Goal: Complete application form

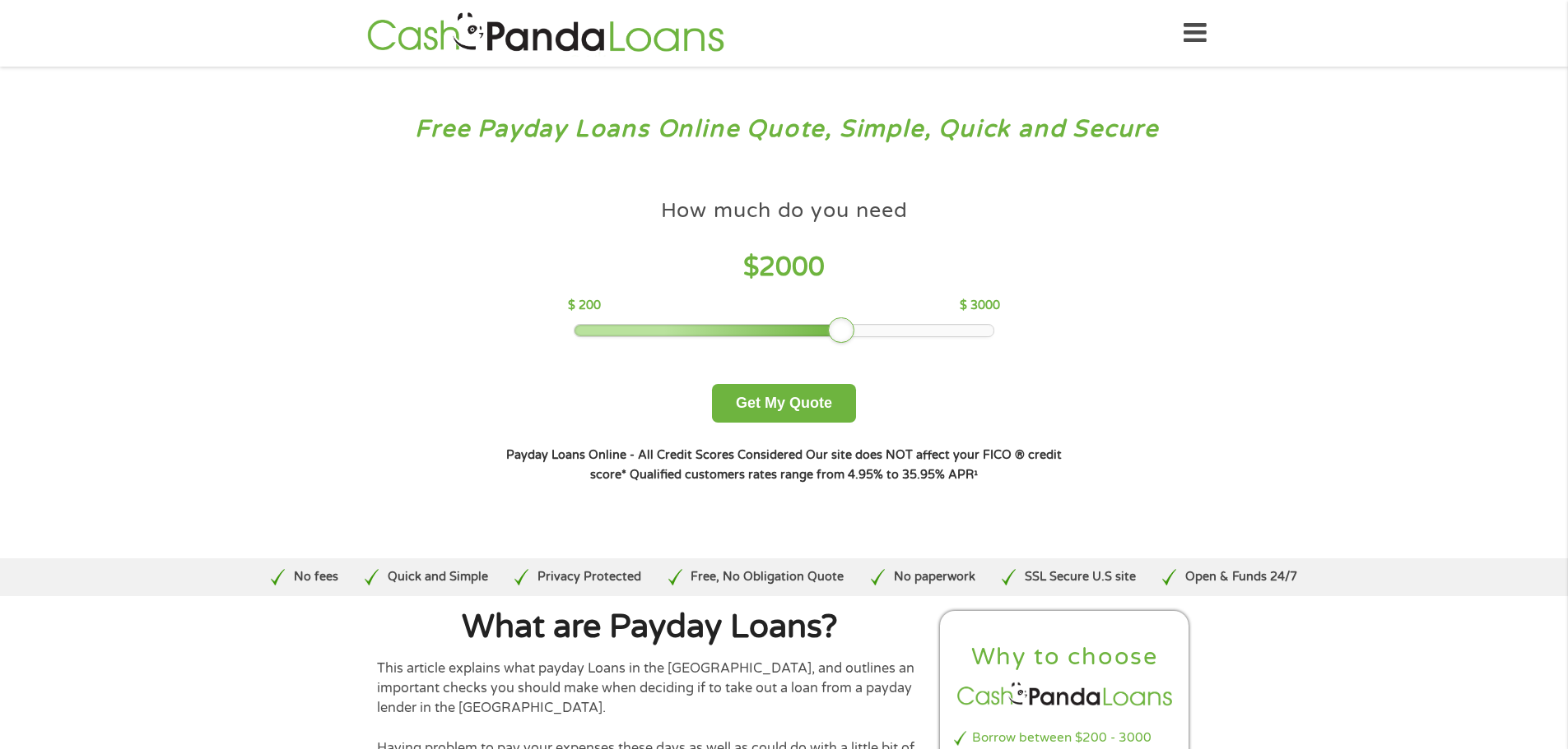
drag, startPoint x: 692, startPoint y: 326, endPoint x: 841, endPoint y: 315, distance: 149.4
click at [841, 315] on div "How much do you need $ 2000 $ 200 $ 3000" at bounding box center [784, 264] width 432 height 146
click at [792, 407] on button "Get My Quote" at bounding box center [784, 403] width 144 height 39
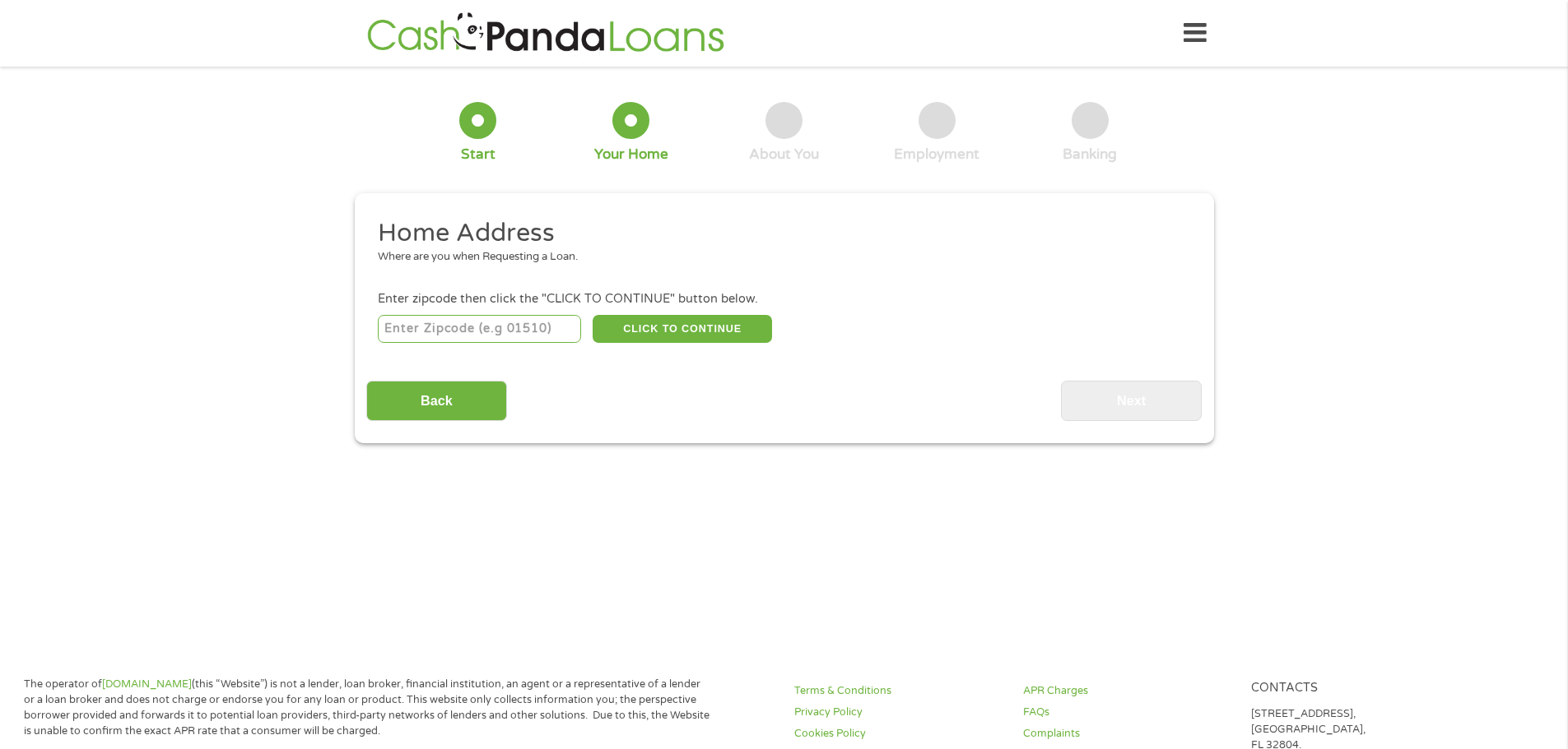
click at [524, 331] on input "number" at bounding box center [480, 329] width 203 height 28
type input "98446"
click at [665, 328] on button "CLICK TO CONTINUE" at bounding box center [682, 329] width 180 height 28
type input "98446"
type input "Tacoma"
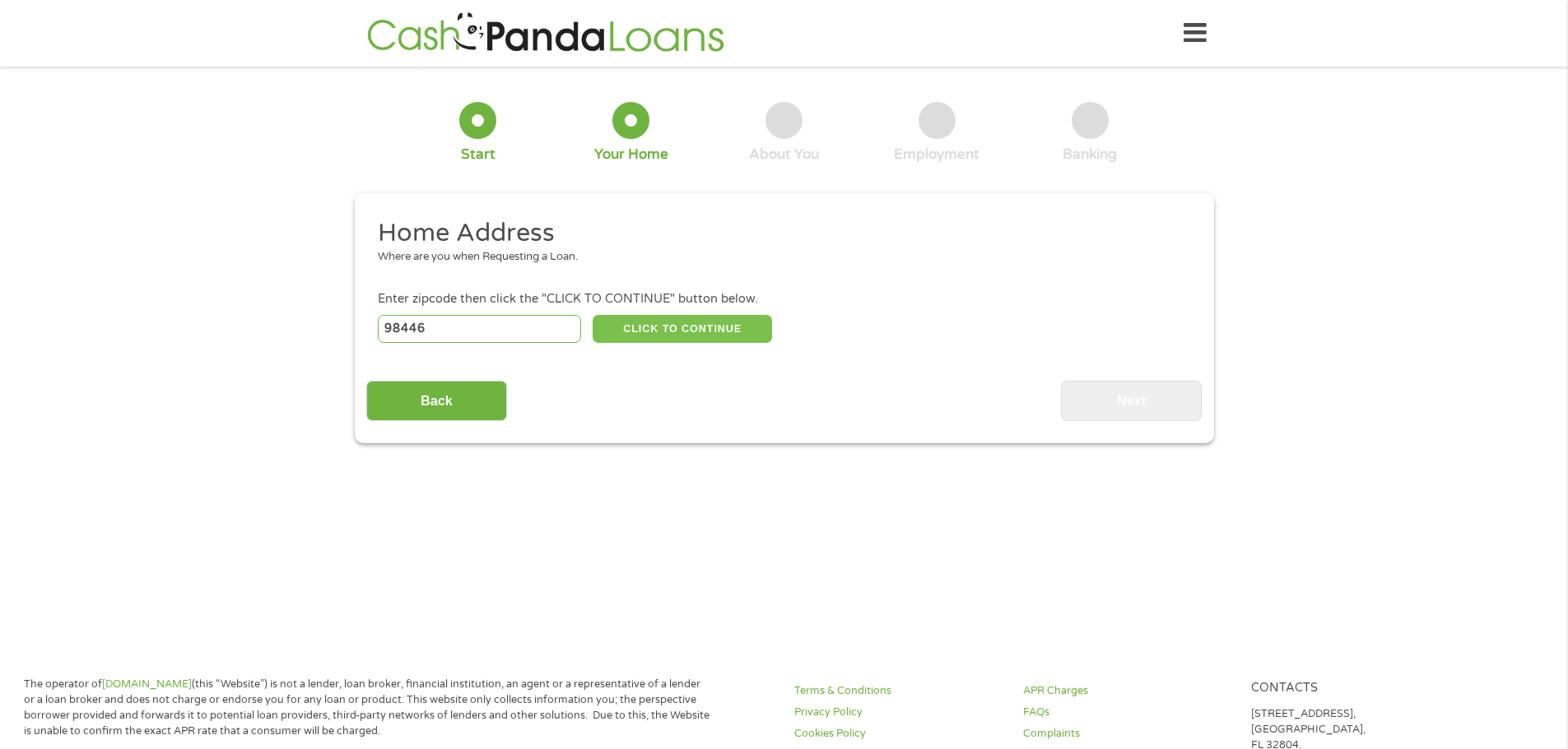
select select "Washington"
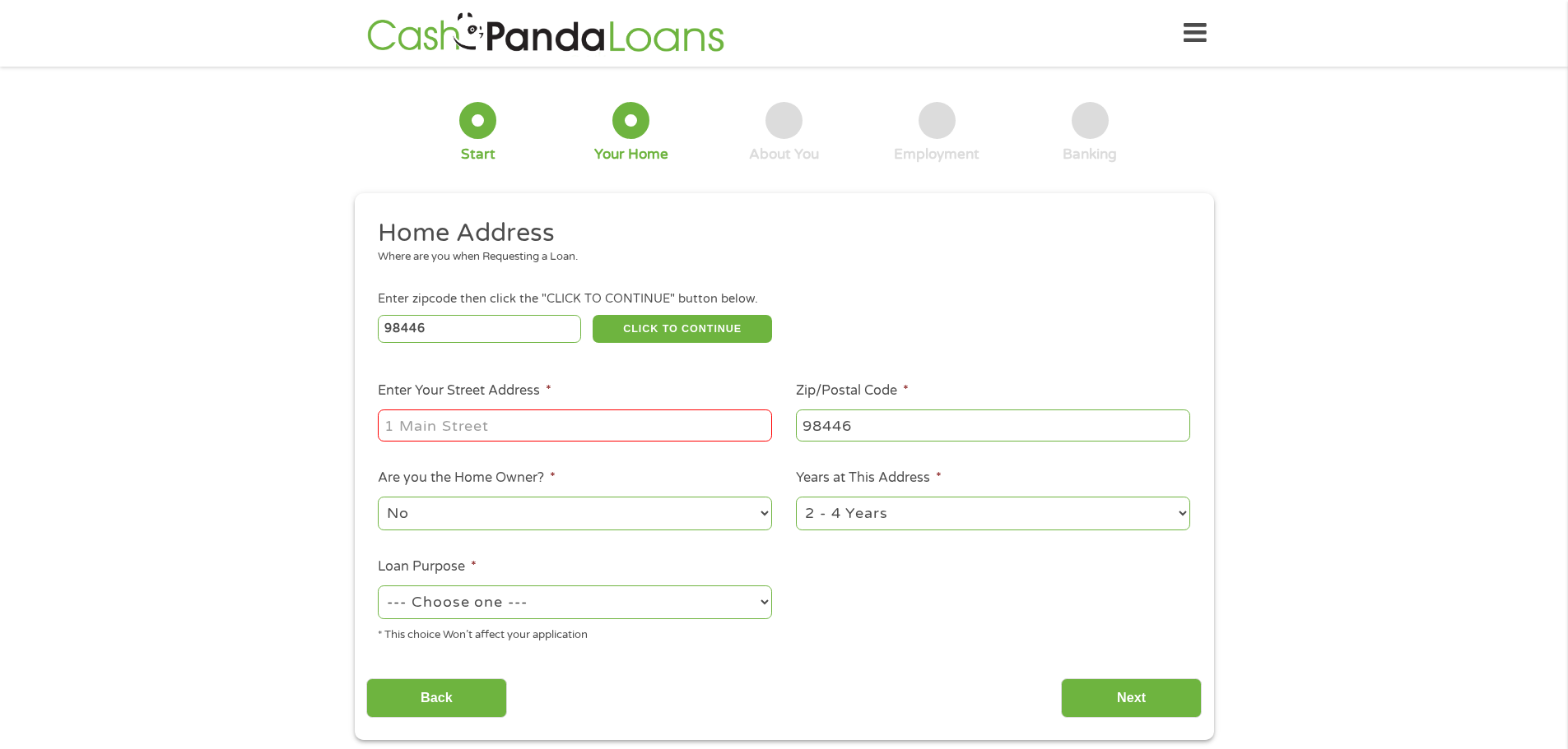
click at [576, 436] on input "Enter Your Street Address *" at bounding box center [574, 425] width 394 height 31
type input "17404 44th ave e"
click at [556, 600] on select "--- Choose one --- Pay Bills Debt Consolidation Home Improvement Major Purchase…" at bounding box center [574, 603] width 394 height 34
select select "other"
click at [378, 586] on select "--- Choose one --- Pay Bills Debt Consolidation Home Improvement Major Purchase…" at bounding box center [574, 603] width 394 height 34
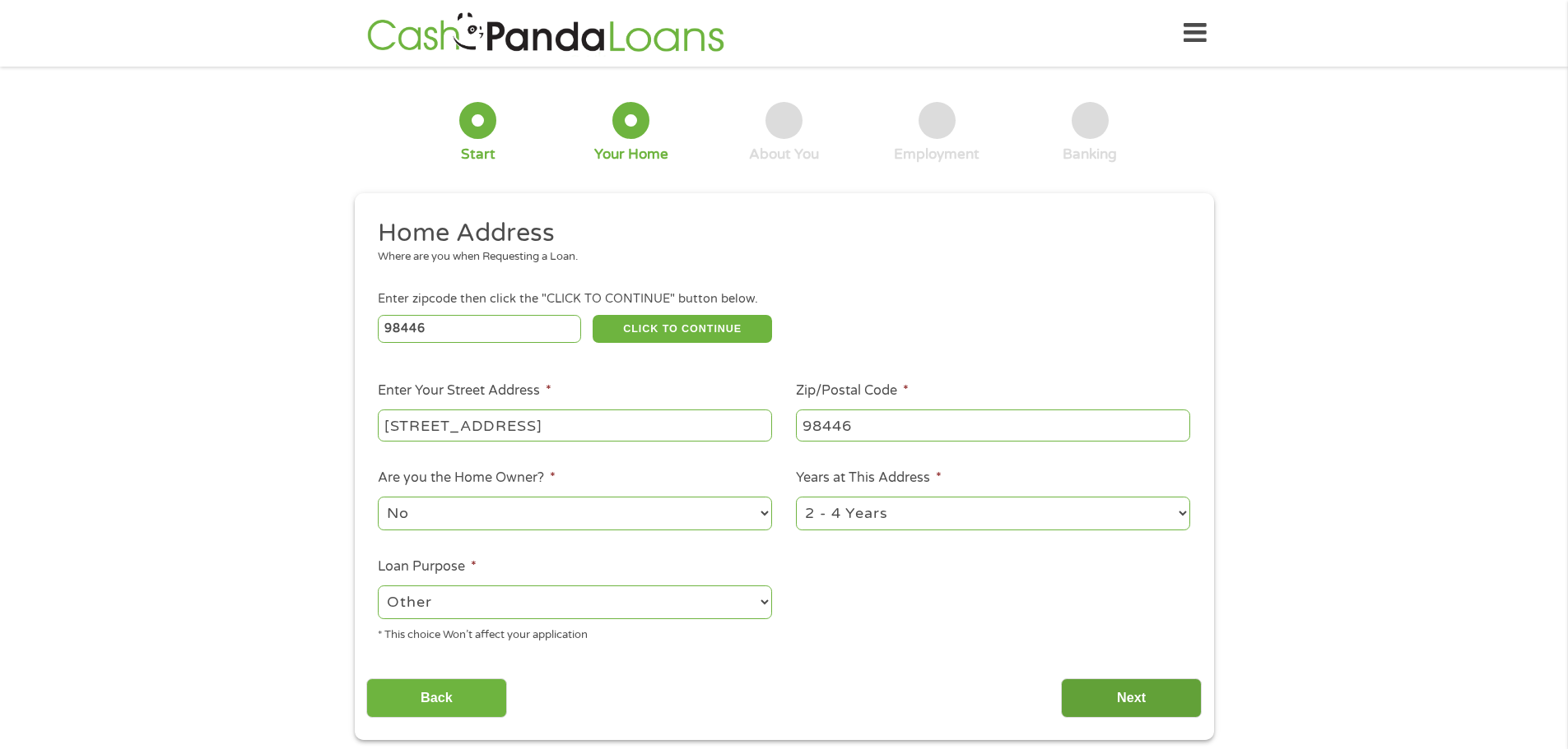
click at [1139, 683] on input "Next" at bounding box center [1131, 698] width 141 height 40
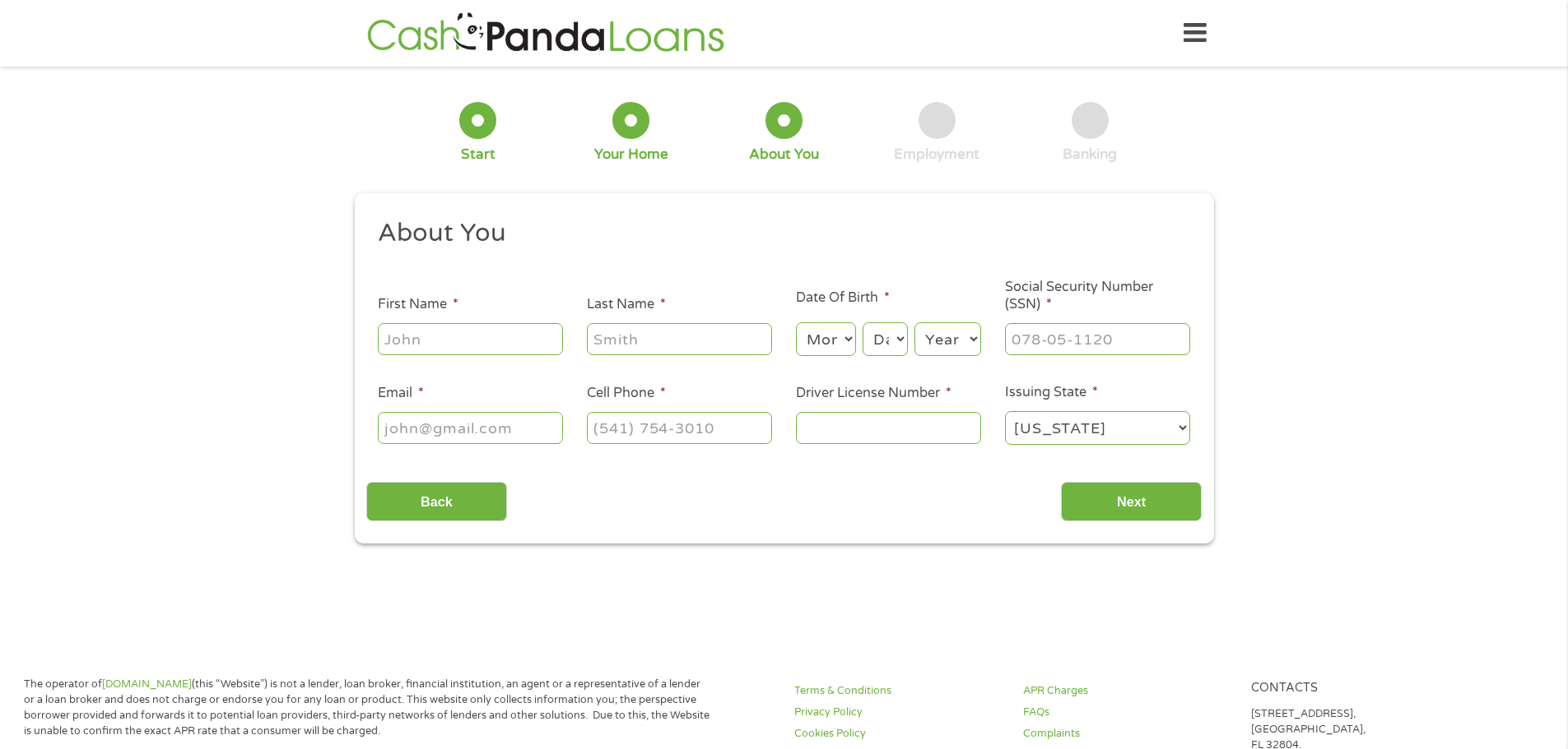
scroll to position [7, 7]
click at [475, 347] on input "First Name *" at bounding box center [471, 339] width 186 height 31
type input "Jessica"
type input "Morton"
click at [784, 347] on li "Date Of Birth * Month Month 1 2 3 4 5 6 7 8 9 10 11 12 Day Day 1 2 3 4 5 6 7 8 …" at bounding box center [888, 323] width 209 height 70
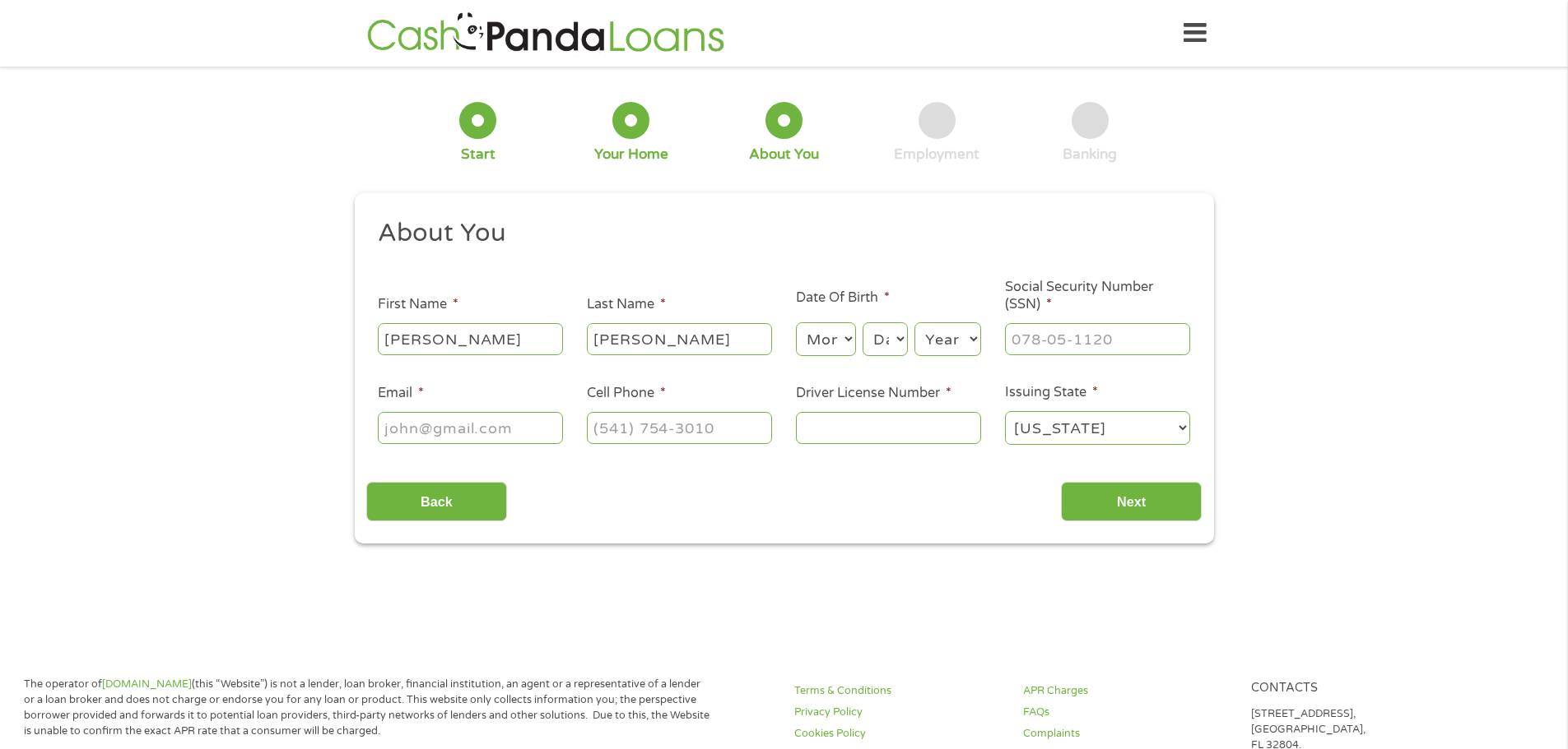
click at [804, 341] on select "Month 1 2 3 4 5 6 7 8 9 10 11 12" at bounding box center [825, 339] width 60 height 34
select select "5"
click at [795, 322] on select "Month 1 2 3 4 5 6 7 8 9 10 11 12" at bounding box center [825, 339] width 60 height 34
click at [879, 341] on select "Day 1 2 3 4 5 6 7 8 9 10 11 12 13 14 15 16 17 18 19 20 21 22 23 24 25 26 27 28 …" at bounding box center [884, 339] width 44 height 34
select select "7"
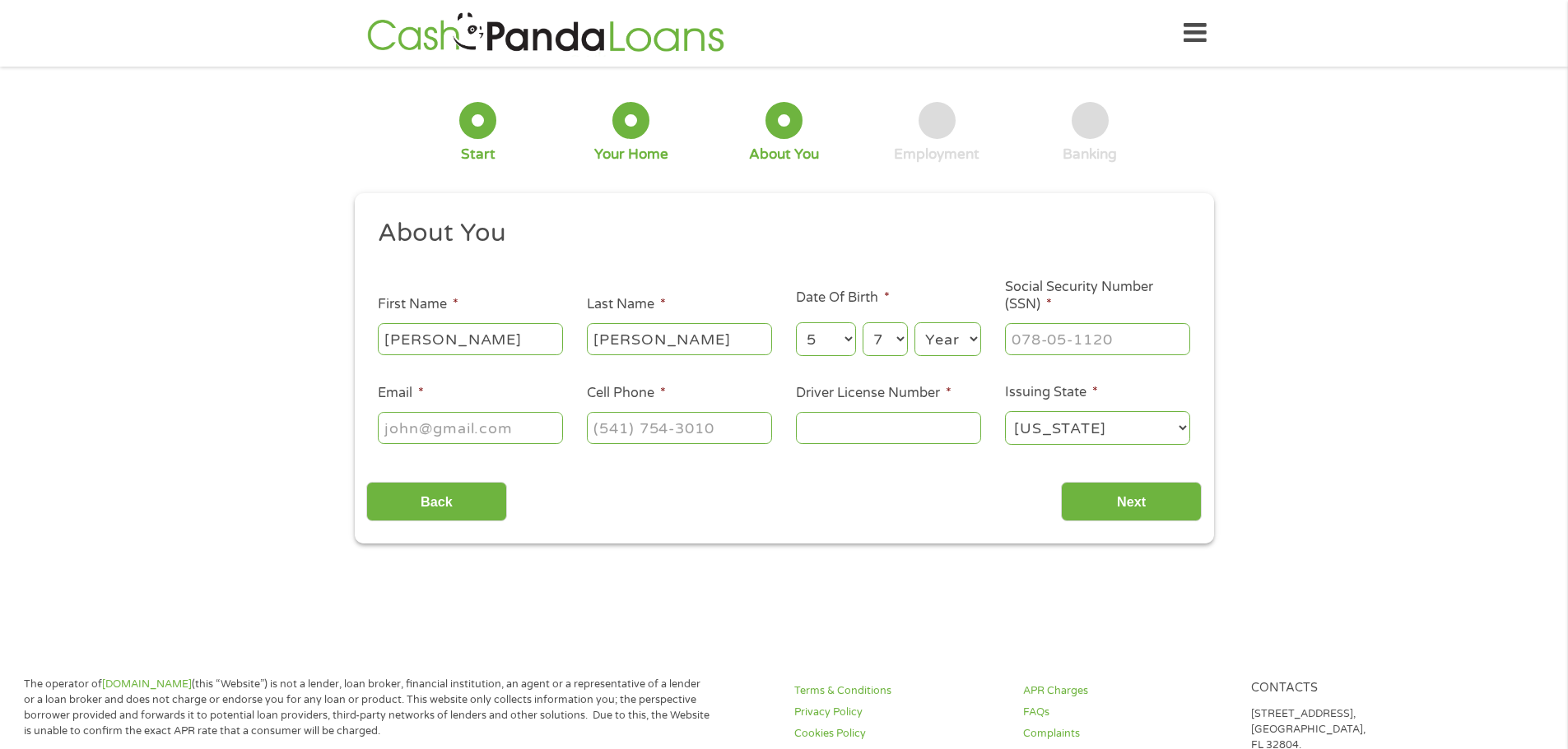
click at [863, 322] on select "Day 1 2 3 4 5 6 7 8 9 10 11 12 13 14 15 16 17 18 19 20 21 22 23 24 25 26 27 28 …" at bounding box center [884, 339] width 44 height 34
click at [957, 326] on select "Year 2007 2006 2005 2004 2003 2002 2001 2000 1999 1998 1997 1996 1995 1994 1993…" at bounding box center [948, 339] width 66 height 34
select select "1986"
click at [914, 322] on select "Year 2007 2006 2005 2004 2003 2002 2001 2000 1999 1998 1997 1996 1995 1994 1993…" at bounding box center [948, 339] width 66 height 34
click at [1047, 344] on input "___-__-____" at bounding box center [1097, 339] width 186 height 31
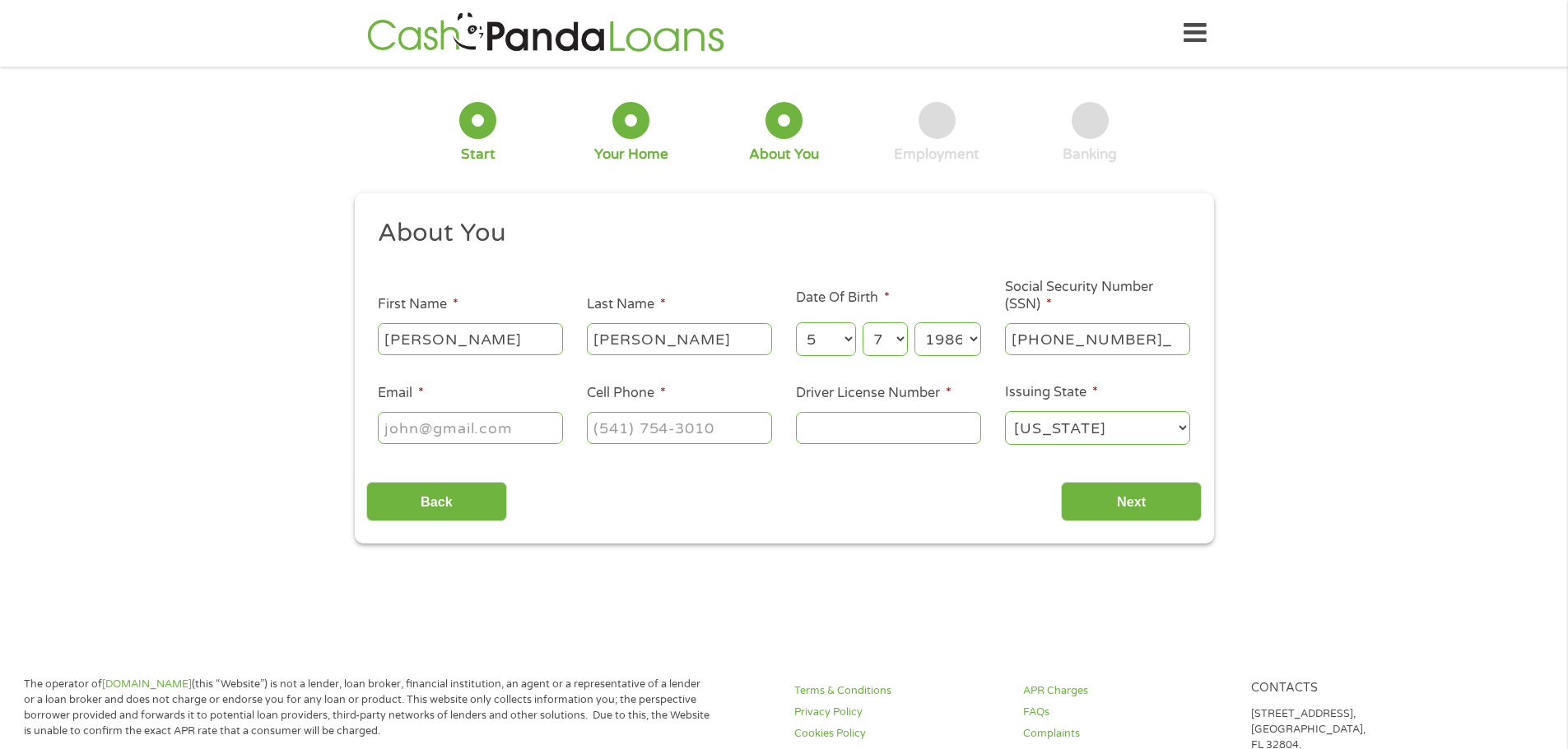
type input "532-02-5273"
click at [489, 444] on div at bounding box center [471, 428] width 186 height 38
click at [483, 434] on input "Email *" at bounding box center [471, 428] width 186 height 31
type input "jessicabaker488@gmail.com"
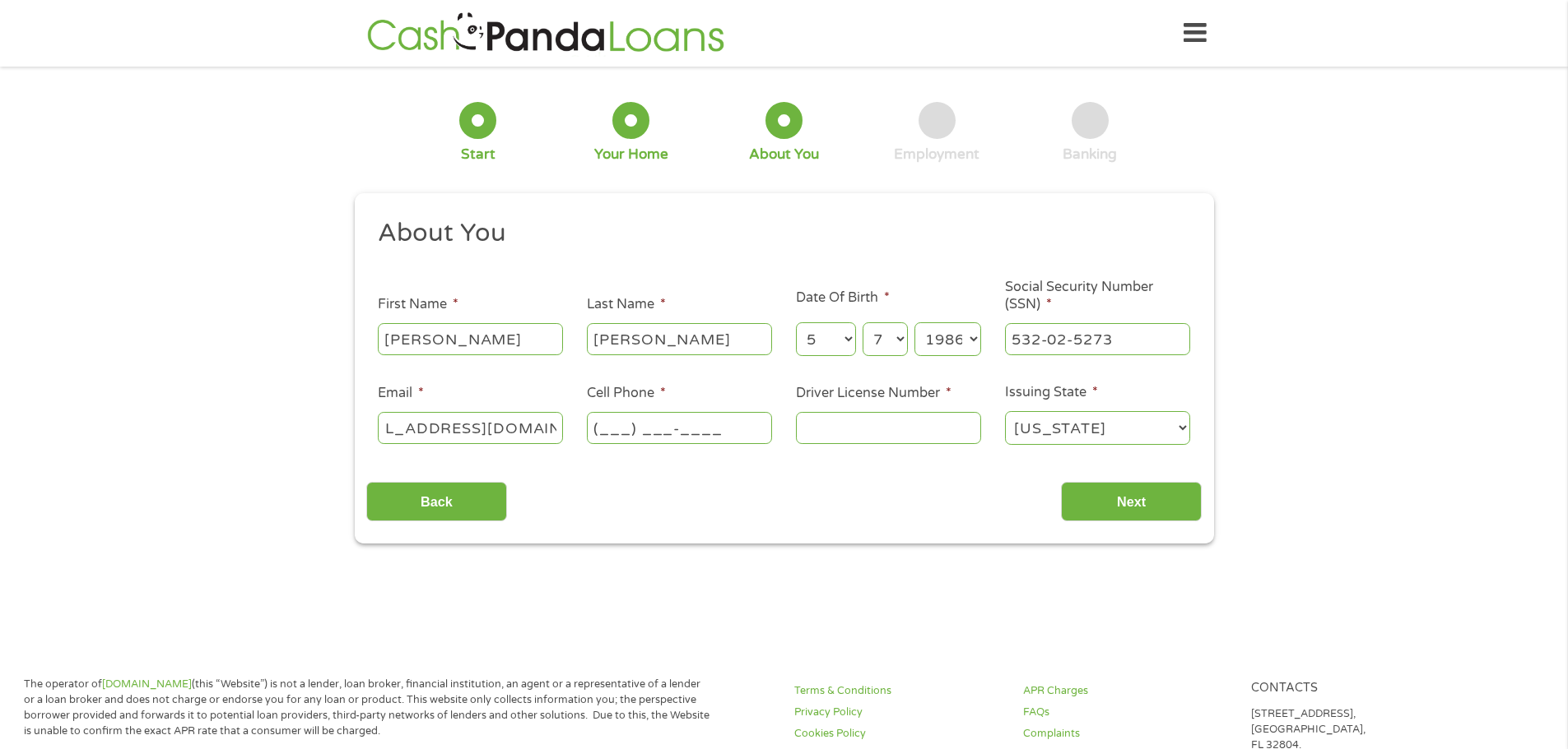
scroll to position [0, 0]
type input "(253) 223-6217"
click at [888, 426] on input "Driver License Number *" at bounding box center [888, 428] width 186 height 31
type input "WDL7696F513B"
click at [1096, 514] on input "Next" at bounding box center [1131, 502] width 141 height 40
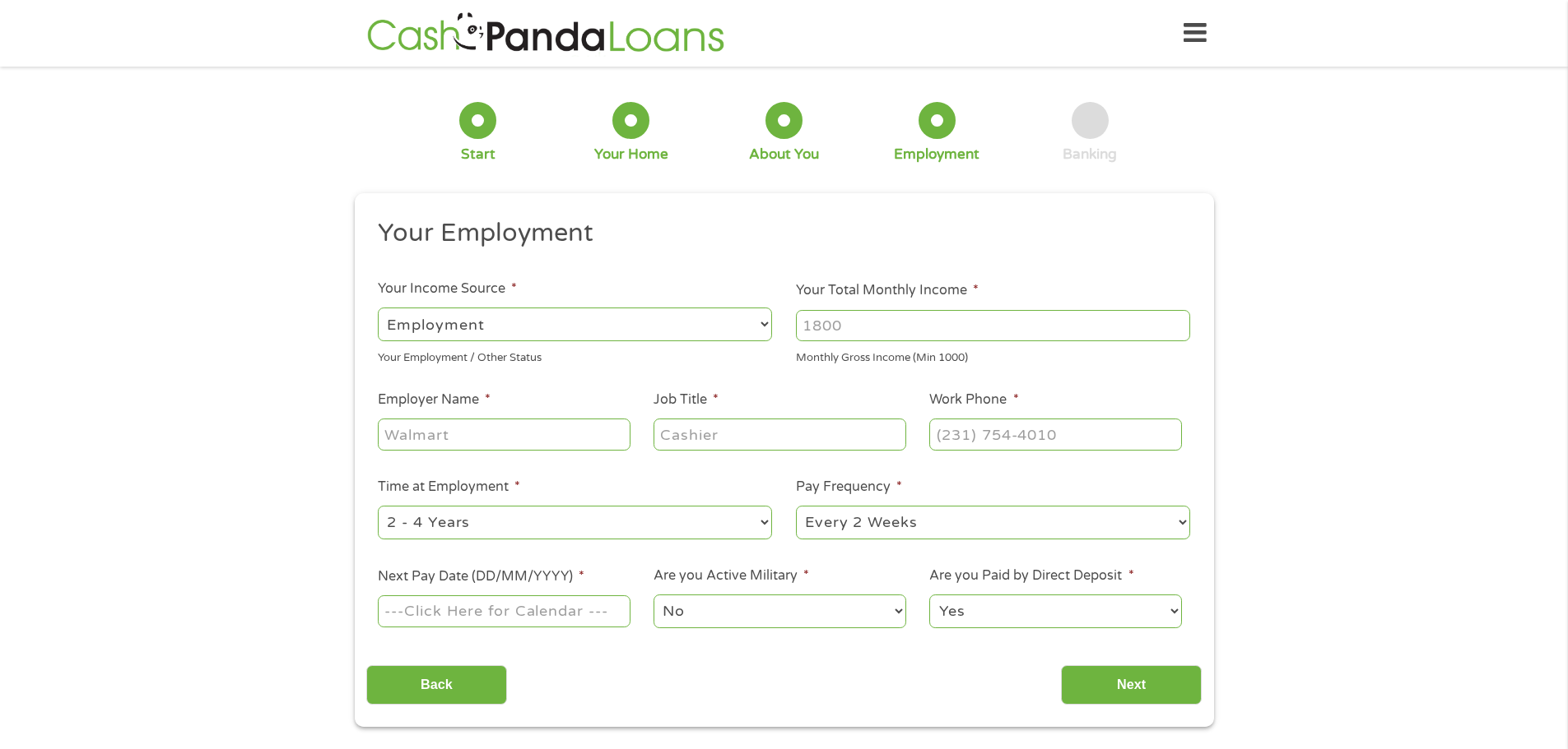
scroll to position [7, 7]
click at [878, 336] on input "Your Total Monthly Income *" at bounding box center [992, 326] width 394 height 31
type input "4500"
click at [446, 447] on input "Employer Name *" at bounding box center [504, 435] width 252 height 31
type input "{"
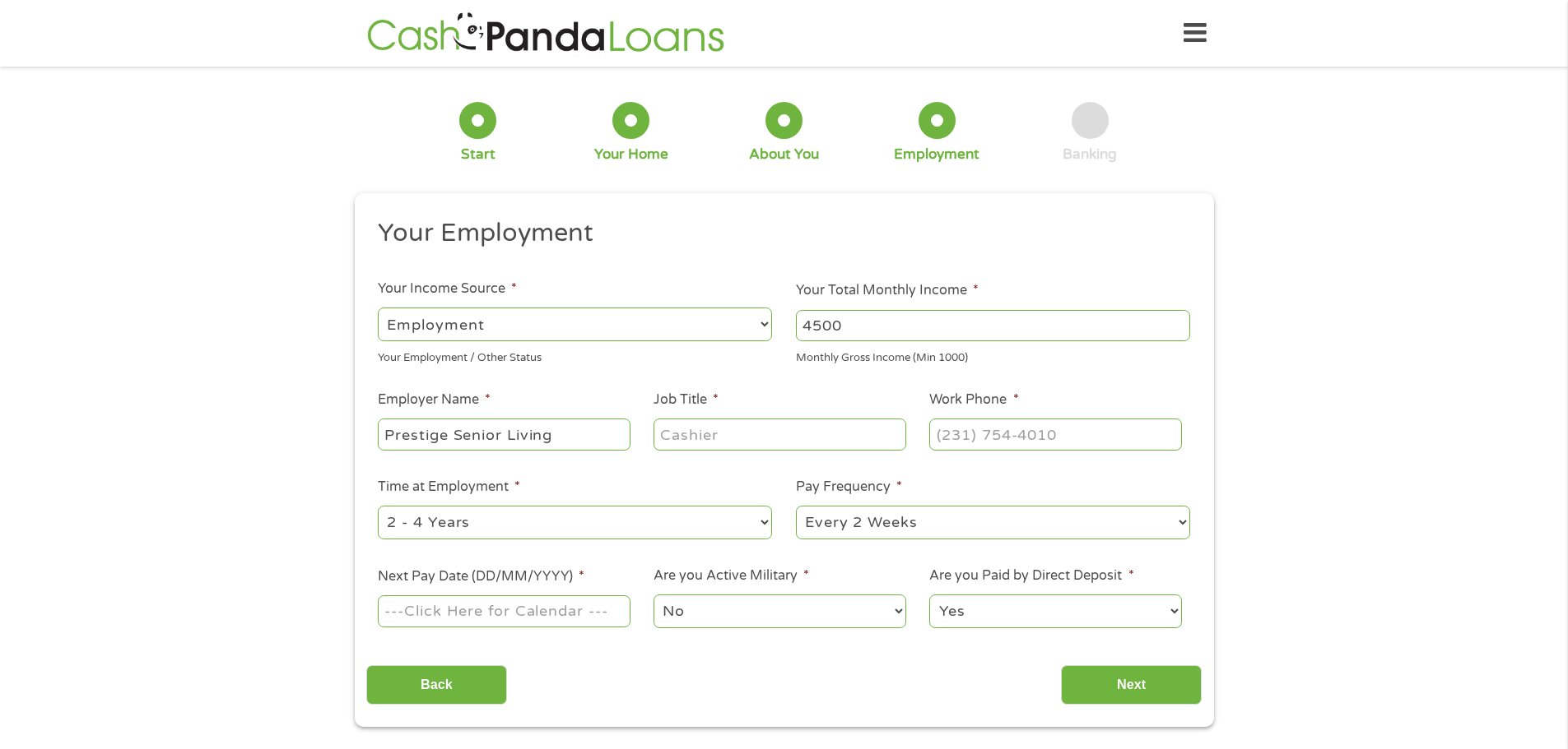
type input "Prestige Senior Living"
type input "Office Manager"
click at [1030, 424] on input "(___) ___-____" at bounding box center [1055, 435] width 252 height 31
type input "(253) 333-0171"
click at [629, 519] on select "--- Choose one --- 1 Year or less 1 - 2 Years 2 - 4 Years Over 4 Years" at bounding box center [574, 522] width 394 height 34
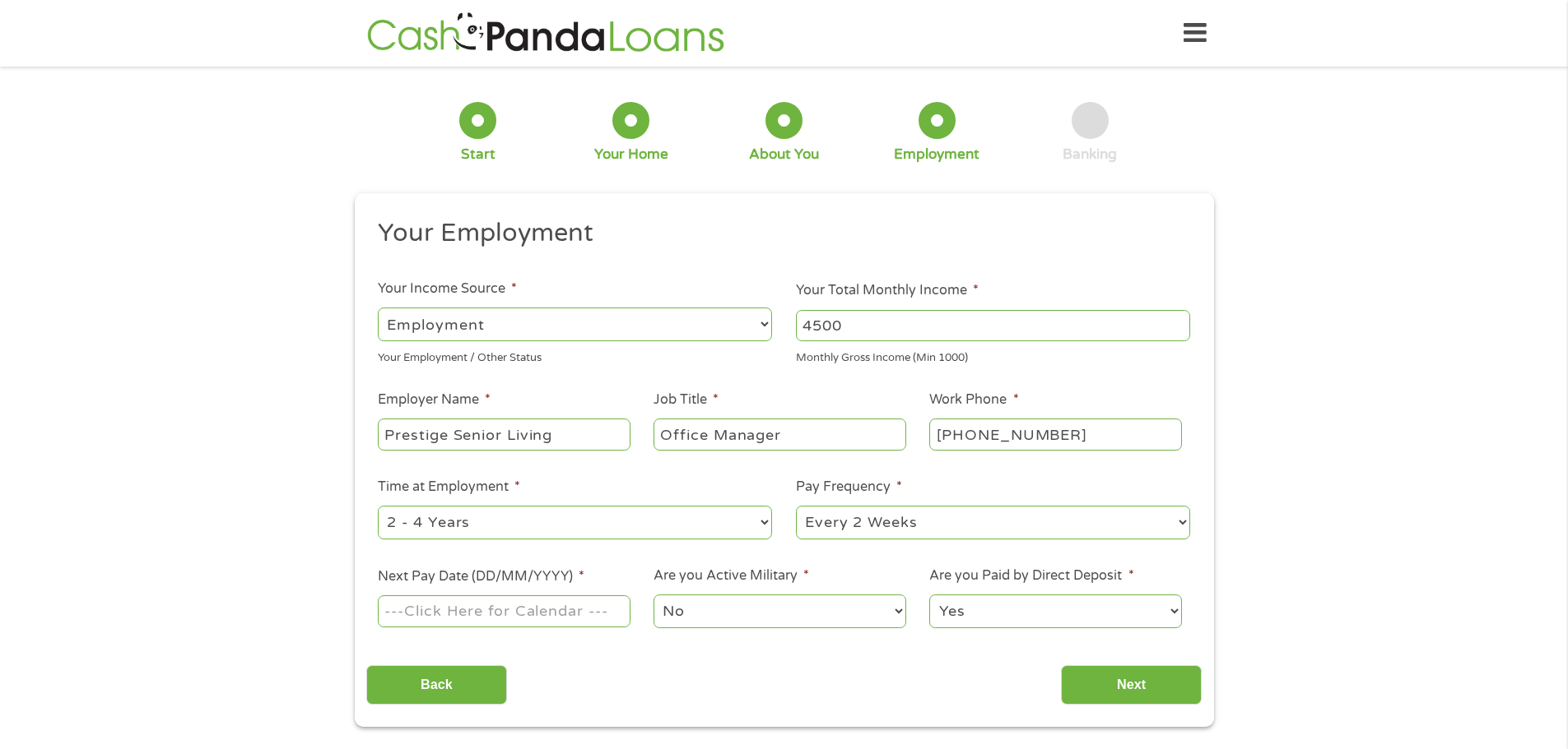
select select "12months"
click at [378, 506] on select "--- Choose one --- 1 Year or less 1 - 2 Years 2 - 4 Years Over 4 Years" at bounding box center [574, 522] width 394 height 34
click at [508, 636] on ul "Your Employment Your Income Source * --- Choose one --- Employment Self Employe…" at bounding box center [784, 430] width 835 height 426
click at [508, 623] on input "Next Pay Date (DD/MM/YYYY) *" at bounding box center [504, 611] width 252 height 31
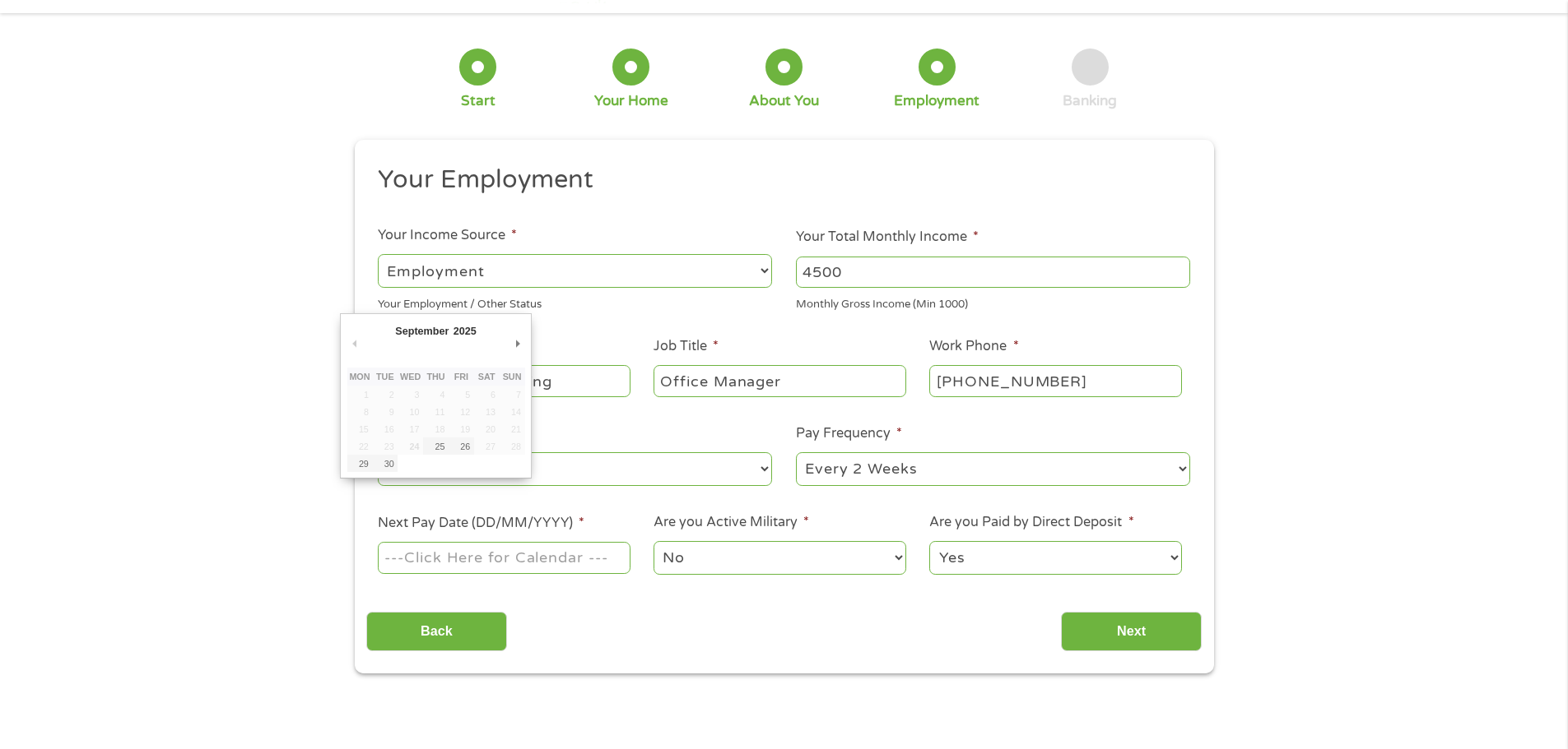
scroll to position [82, 0]
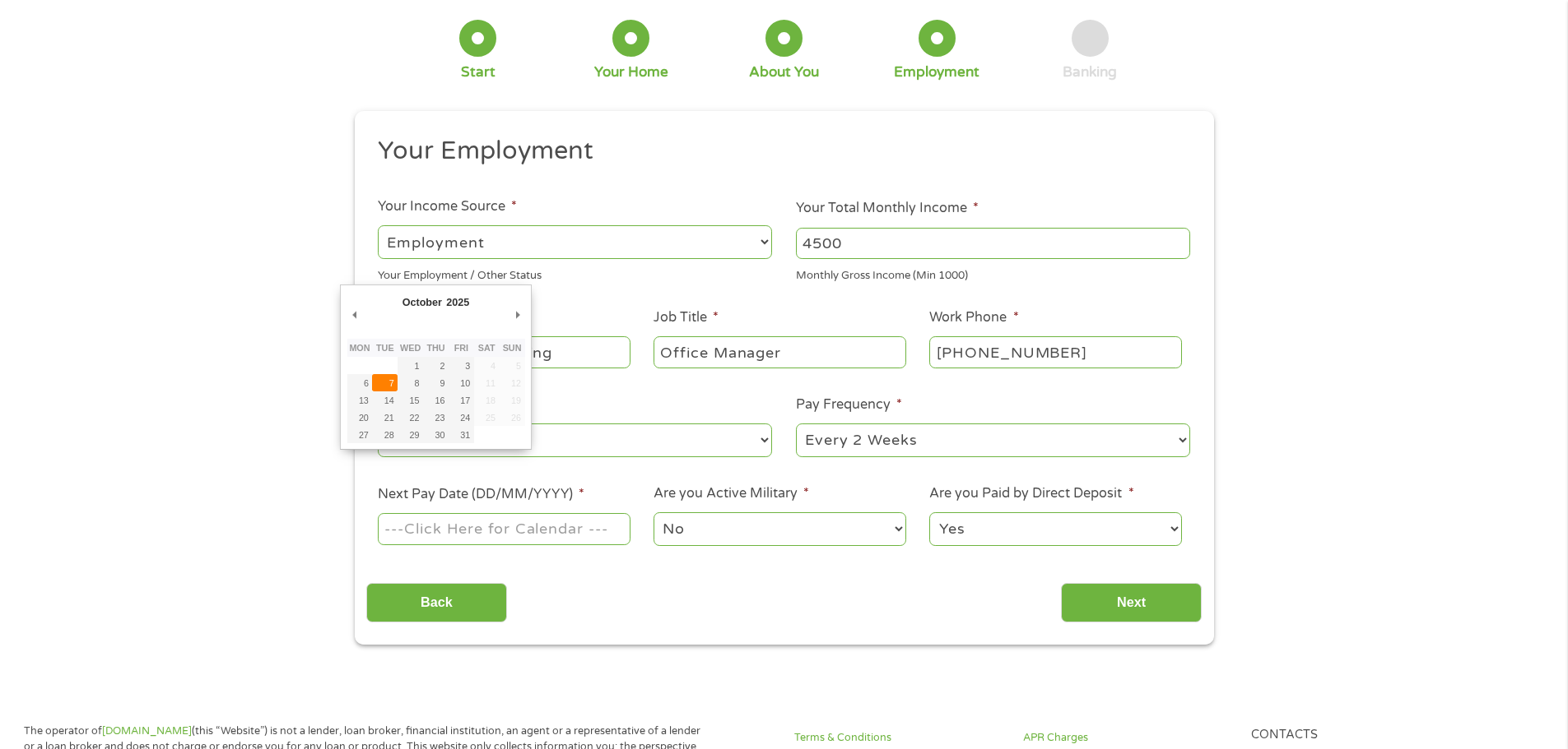
type input "07/10/2025"
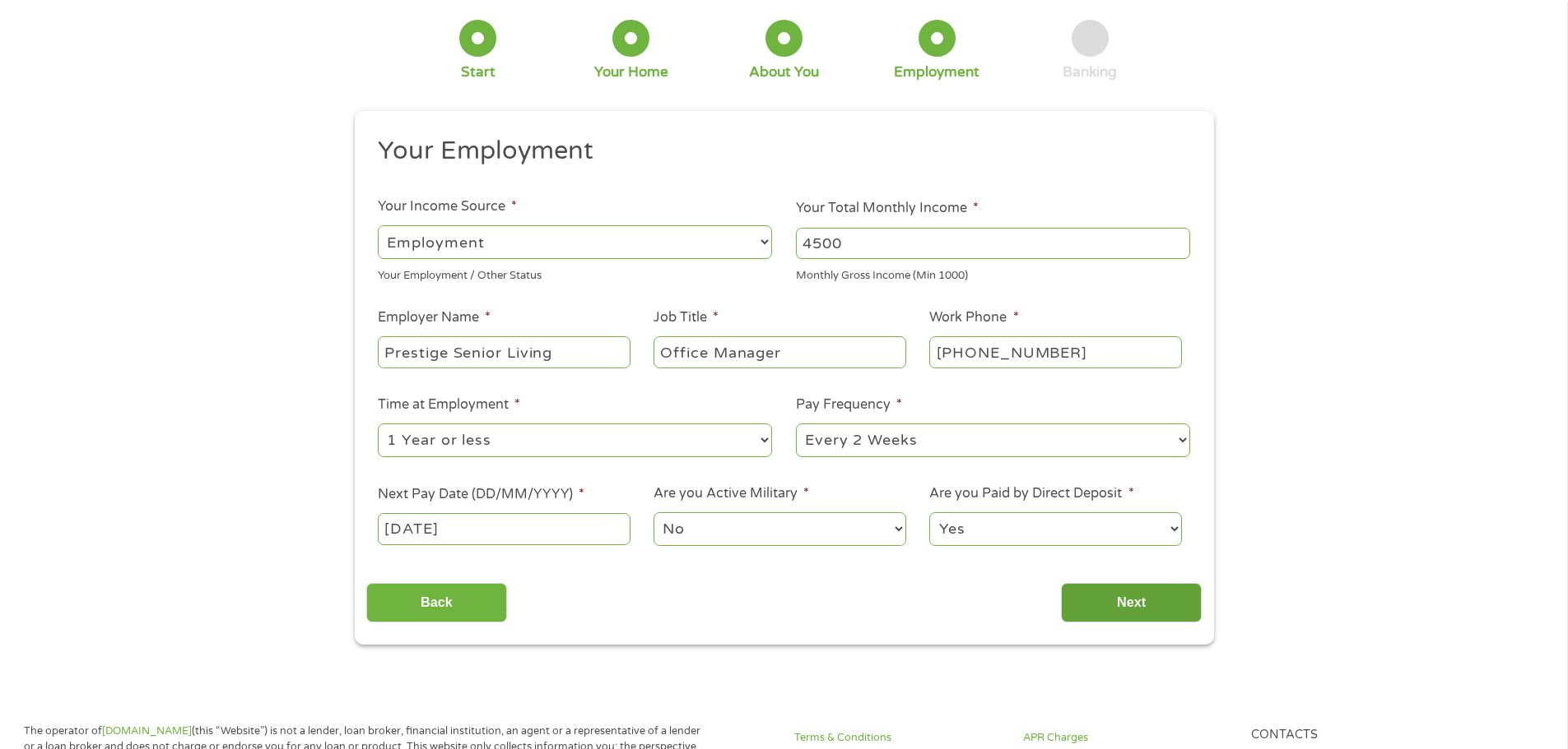
click at [1111, 592] on input "Next" at bounding box center [1131, 603] width 141 height 40
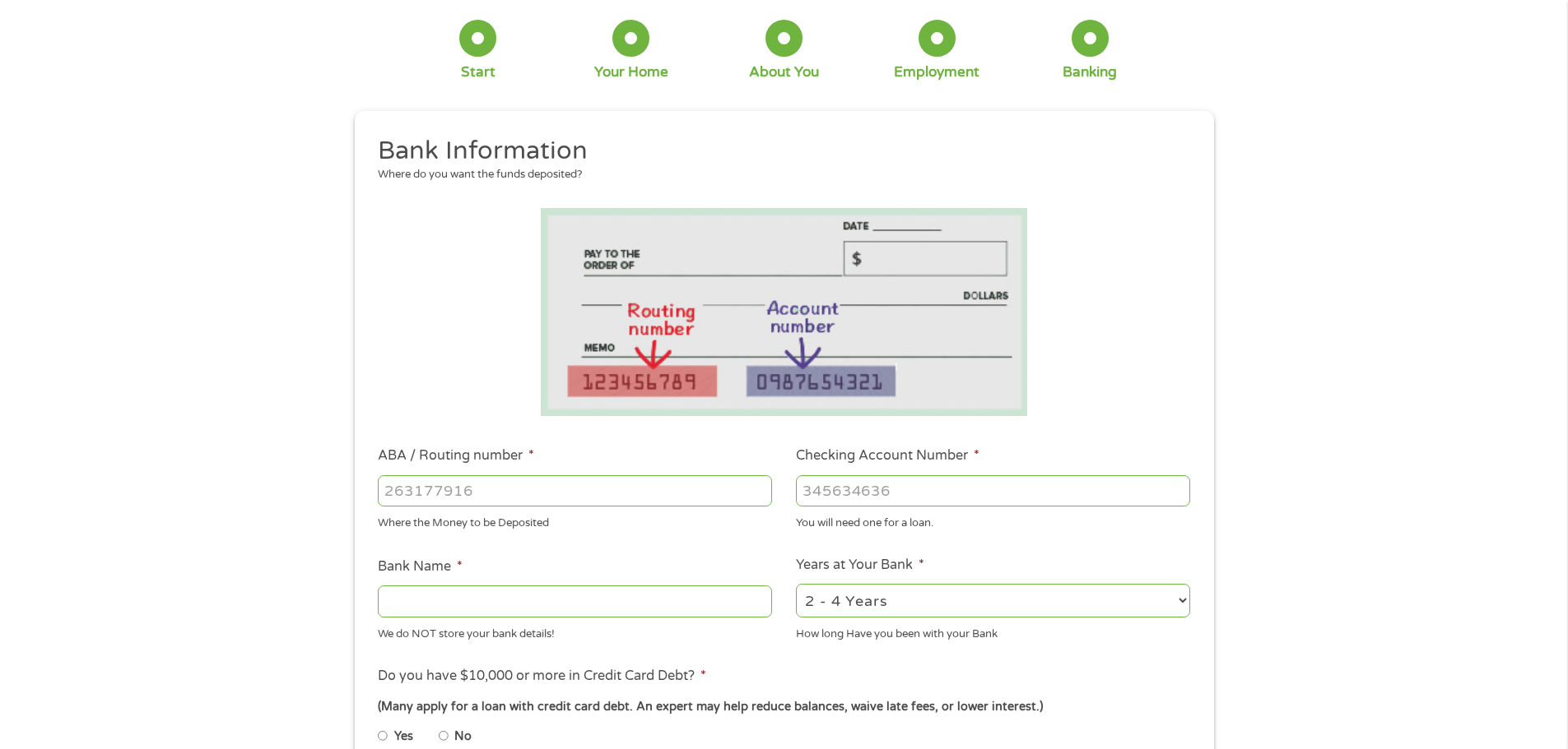
click at [525, 496] on input "ABA / Routing number *" at bounding box center [574, 491] width 394 height 31
type input "325180870"
type input "HARBORSTONE CREDIT UNION"
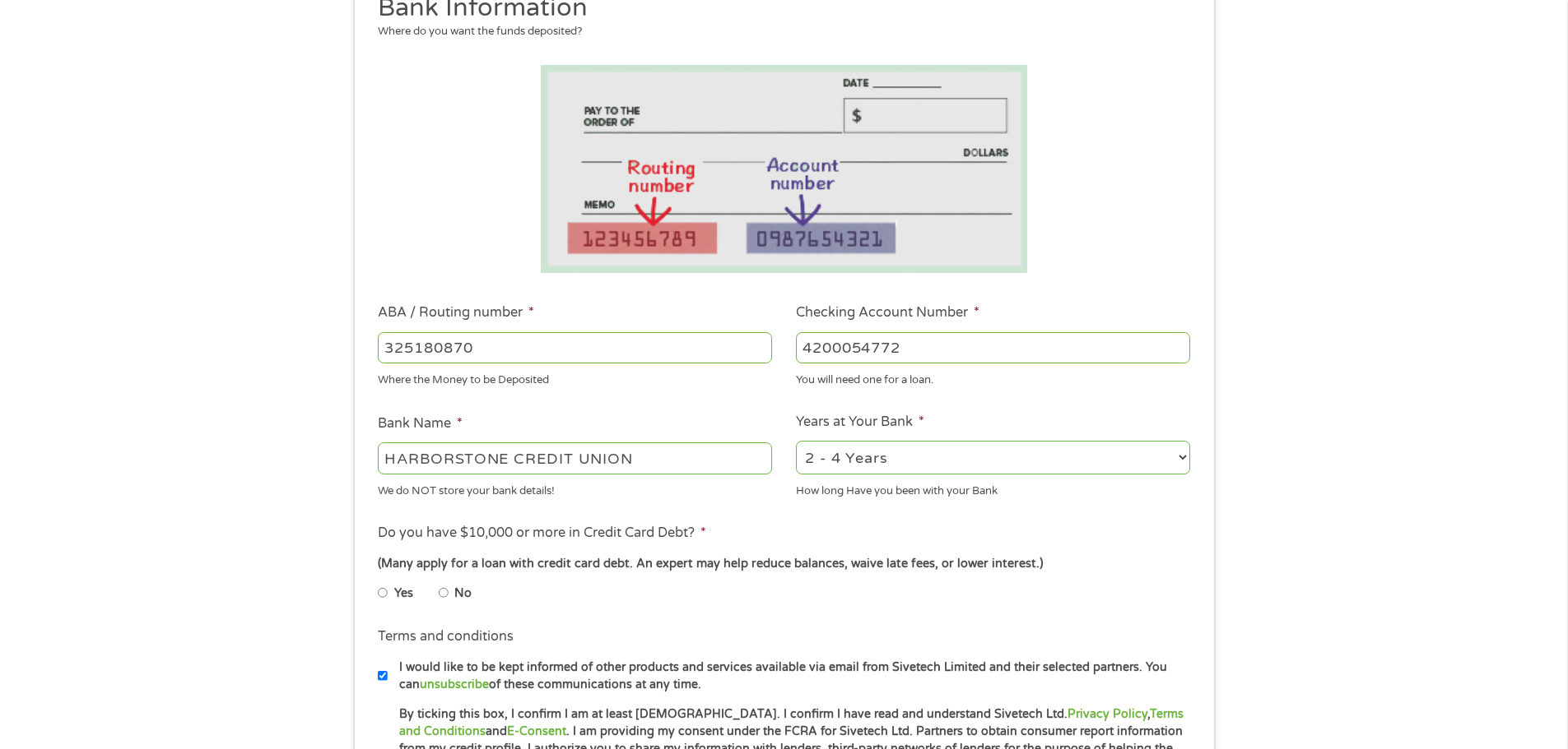
scroll to position [411, 0]
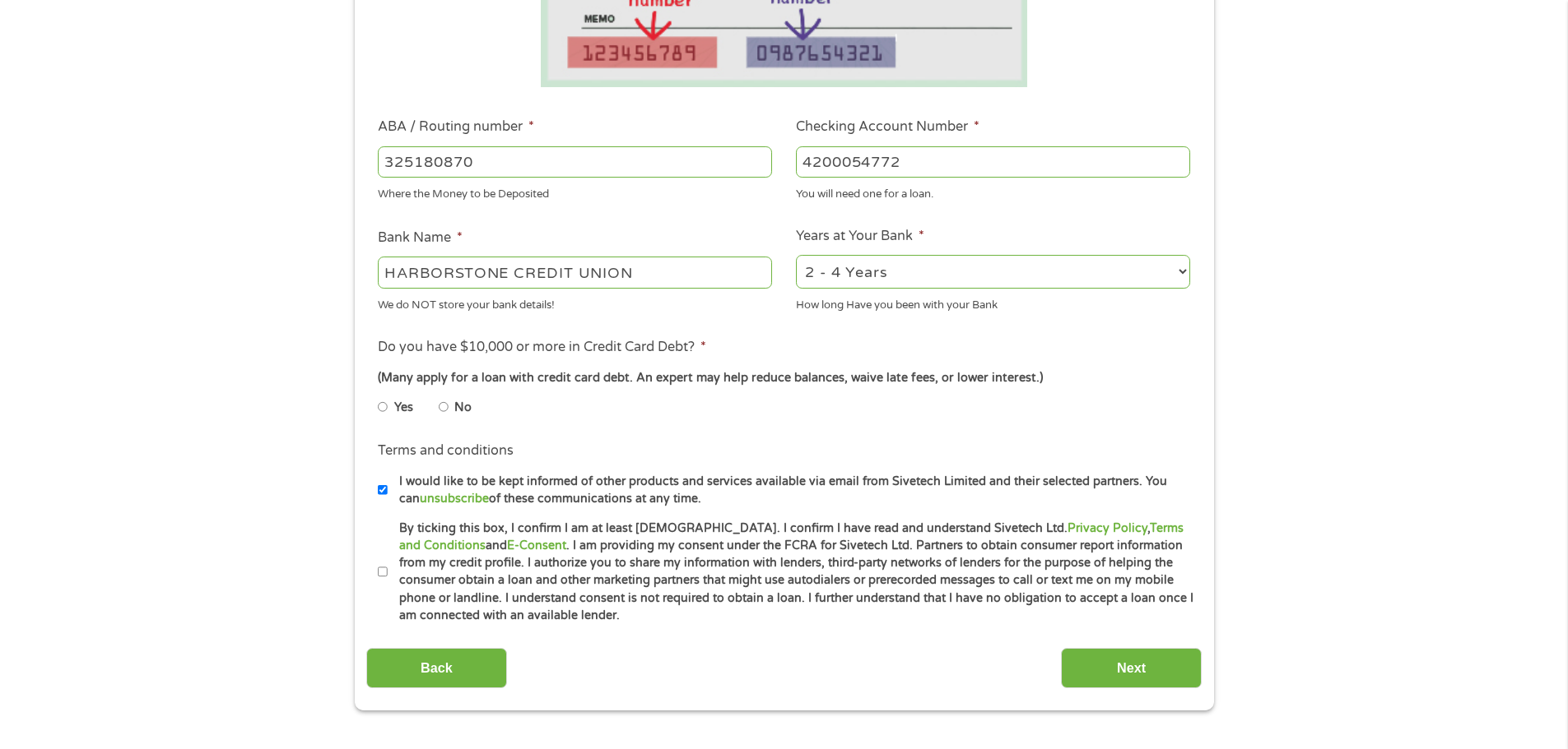
type input "4200054772"
click at [449, 404] on li "No" at bounding box center [468, 407] width 60 height 32
click at [445, 406] on input "No" at bounding box center [444, 406] width 10 height 26
radio input "true"
click at [389, 572] on label "By ticking this box, I confirm I am at least 18 years old. I confirm I have rea…" at bounding box center [791, 572] width 807 height 105
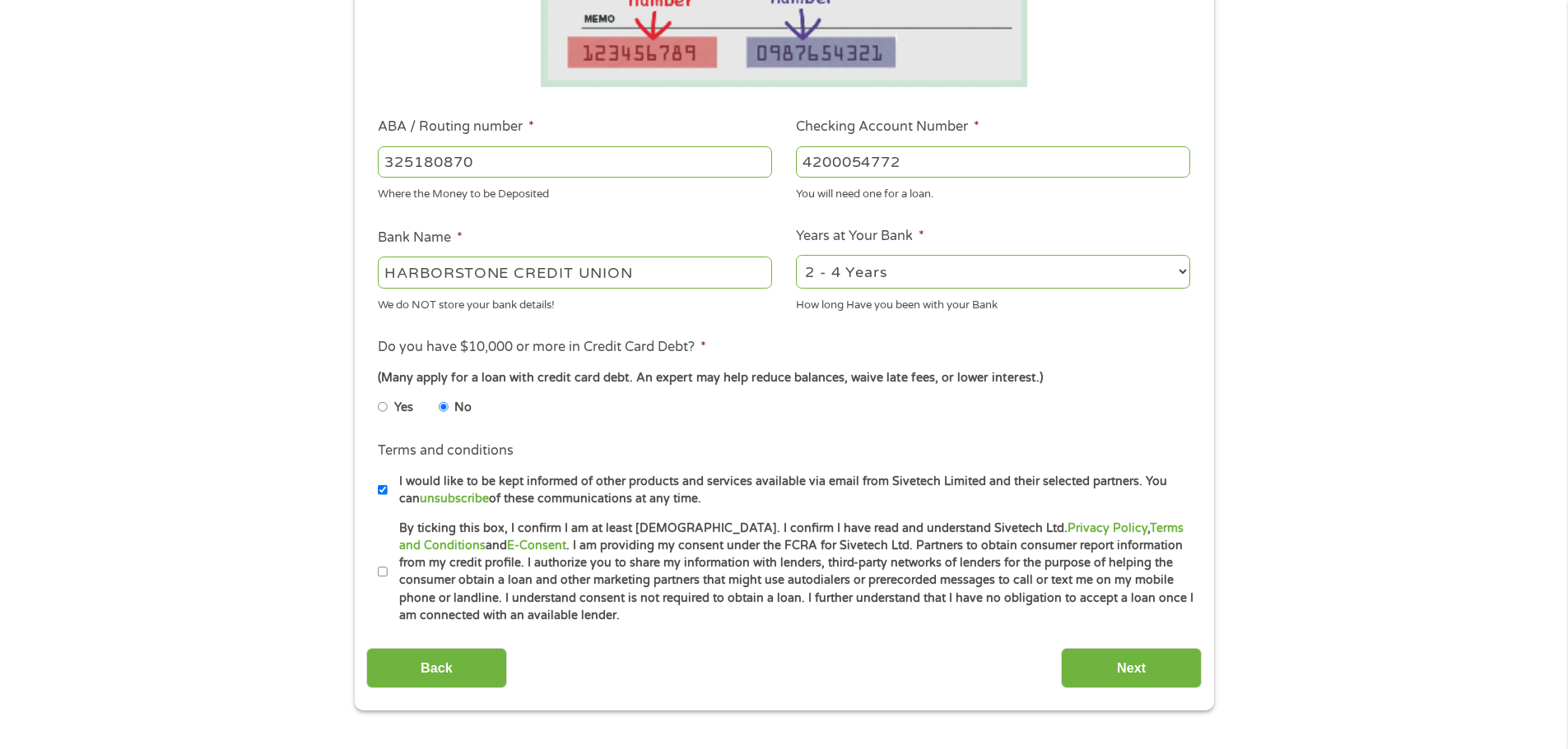
click at [388, 572] on input "By ticking this box, I confirm I am at least 18 years old. I confirm I have rea…" at bounding box center [383, 572] width 10 height 26
click at [389, 572] on label "By ticking this box, I confirm I am at least 18 years old. I confirm I have rea…" at bounding box center [791, 572] width 807 height 105
click at [388, 572] on input "By ticking this box, I confirm I am at least 18 years old. I confirm I have rea…" at bounding box center [383, 572] width 10 height 26
click at [389, 572] on label "By ticking this box, I confirm I am at least 18 years old. I confirm I have rea…" at bounding box center [791, 572] width 807 height 105
click at [388, 572] on input "By ticking this box, I confirm I am at least 18 years old. I confirm I have rea…" at bounding box center [383, 572] width 10 height 26
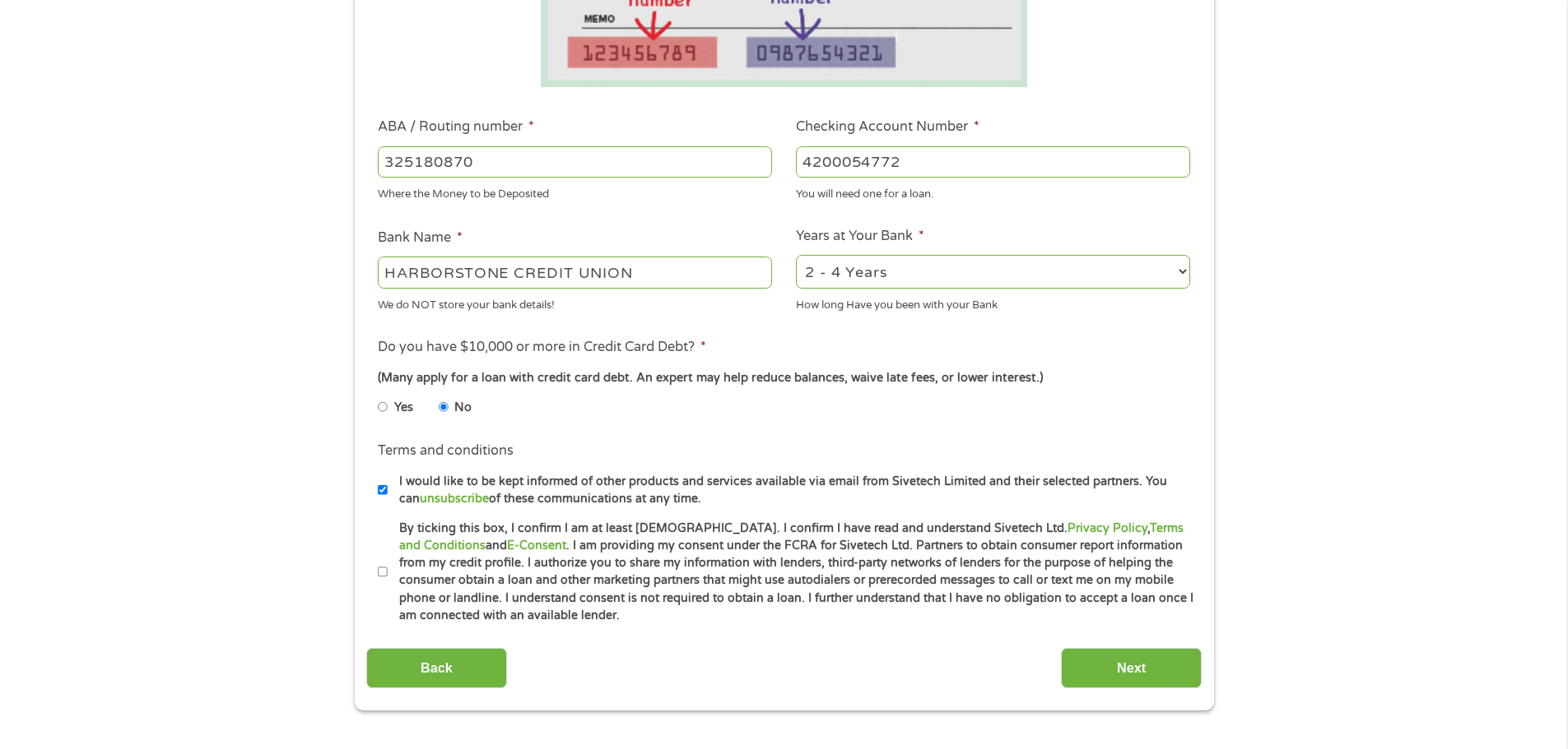
checkbox input "true"
click at [1109, 665] on input "Next" at bounding box center [1131, 668] width 141 height 40
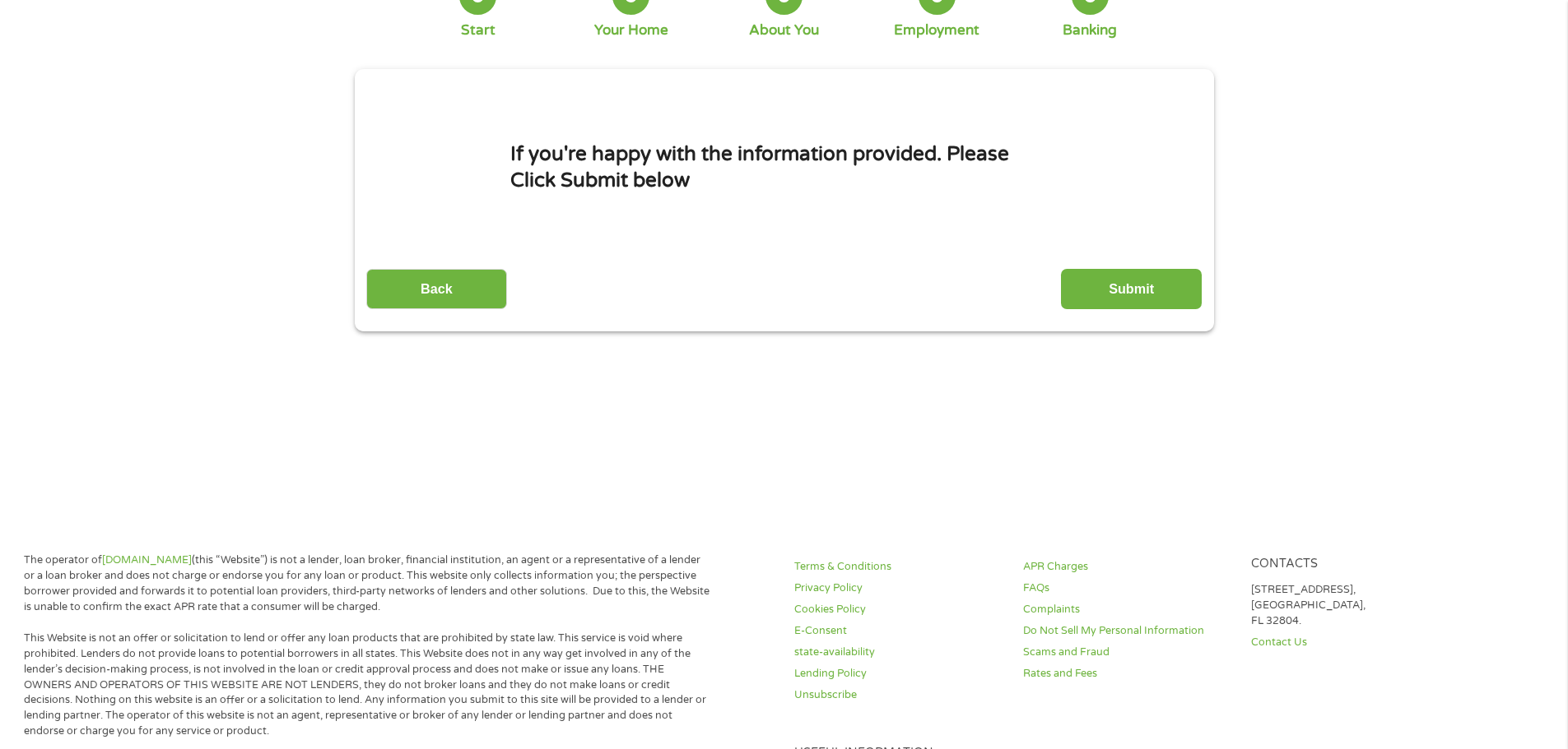
scroll to position [0, 0]
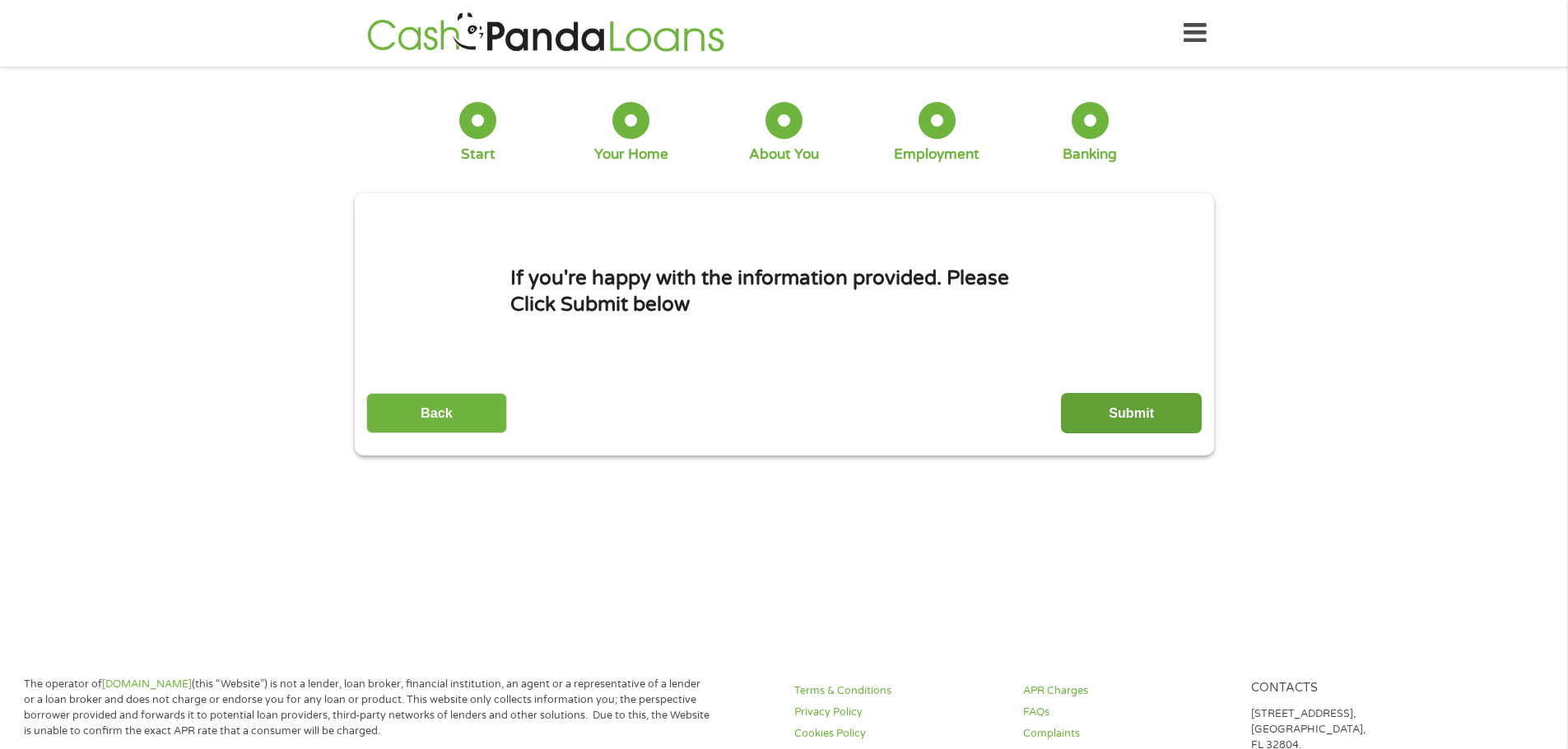
click at [1135, 414] on input "Submit" at bounding box center [1131, 413] width 141 height 40
